Goal: Book appointment/travel/reservation

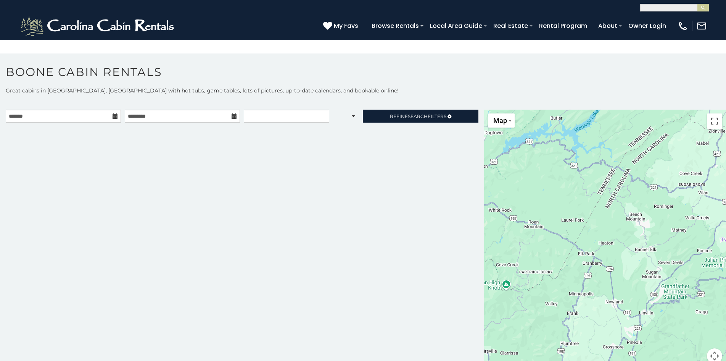
scroll to position [364, 0]
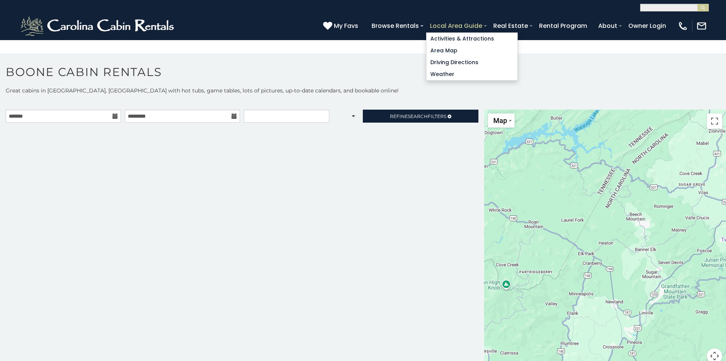
click at [0, 0] on div "Amenities Fireplace Air Conditioning 3-D Walkthrough Club Membership Community …" at bounding box center [0, 0] width 0 height 0
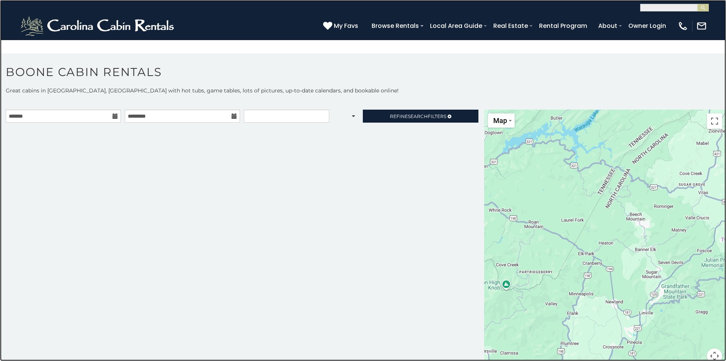
click at [94, 113] on link at bounding box center [363, 180] width 726 height 361
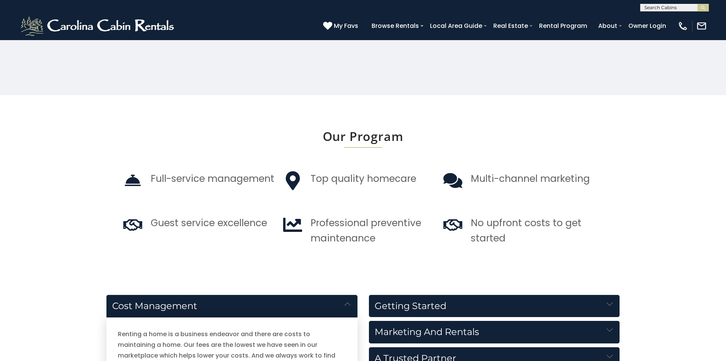
scroll to position [586, 0]
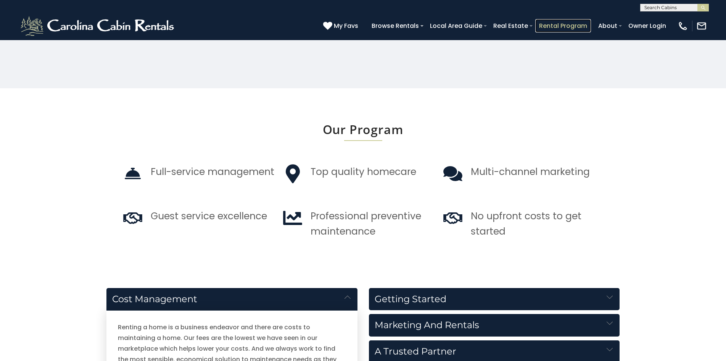
click at [551, 21] on link "Rental Program" at bounding box center [563, 25] width 56 height 13
